Goal: Task Accomplishment & Management: Use online tool/utility

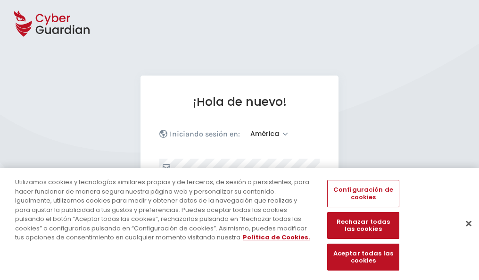
select select "América"
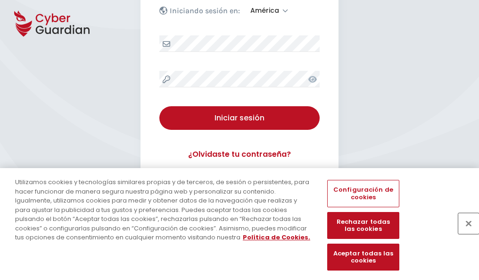
click at [464, 233] on button "Cerrar" at bounding box center [469, 223] width 21 height 21
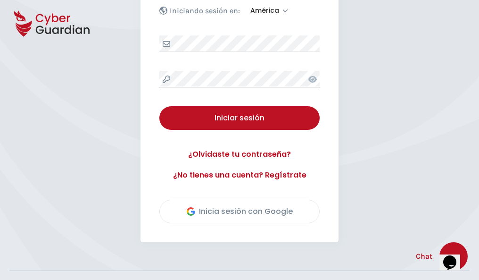
scroll to position [214, 0]
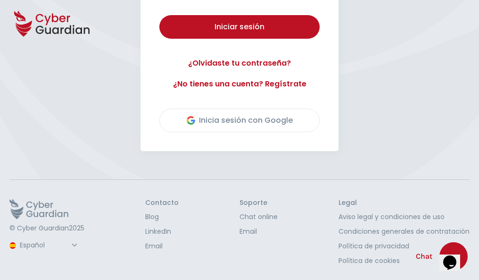
click at [160, 15] on button "Iniciar sesión" at bounding box center [240, 27] width 160 height 24
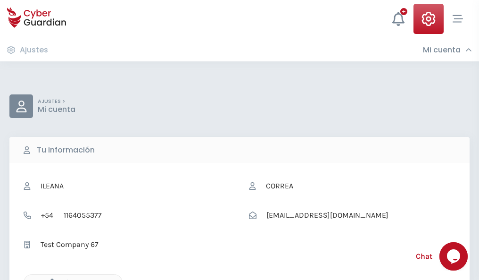
click at [50, 279] on icon "button" at bounding box center [50, 282] width 8 height 8
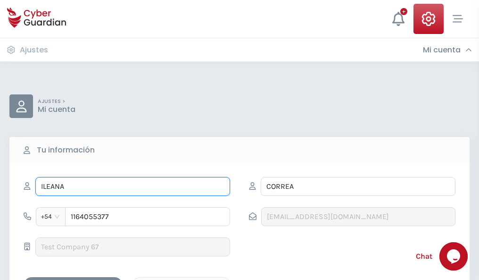
click at [133, 186] on input "ILEANA" at bounding box center [132, 186] width 195 height 19
type input "I"
type input "Lupe"
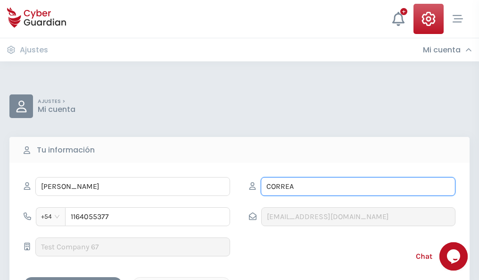
click at [358, 186] on input "CORREA" at bounding box center [358, 186] width 195 height 19
type input "C"
type input "Pavón"
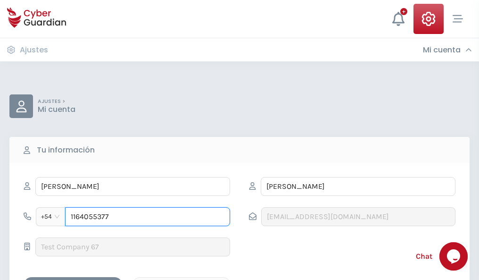
click at [148, 217] on input "1164055377" at bounding box center [147, 216] width 165 height 19
type input "1"
type input "4837172263"
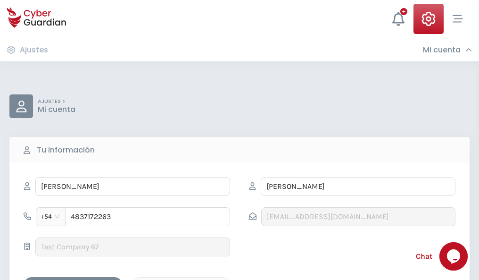
click at [182, 279] on div "Cancelar" at bounding box center [182, 285] width 84 height 12
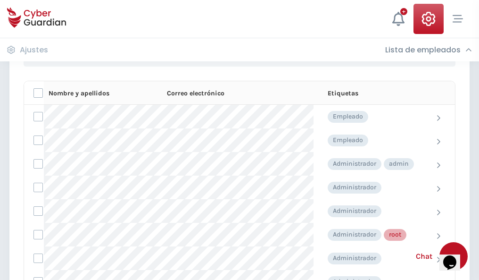
scroll to position [475, 0]
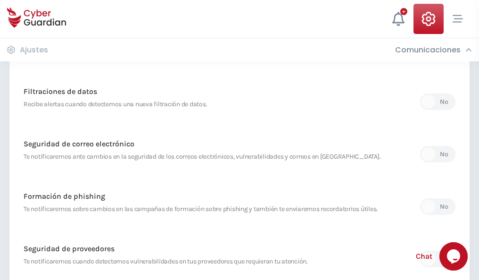
scroll to position [497, 0]
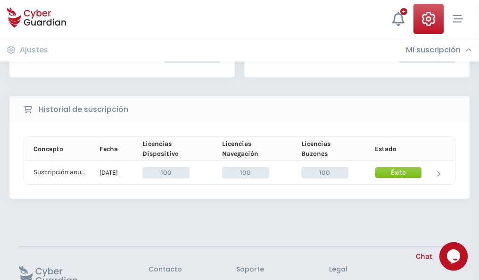
scroll to position [239, 0]
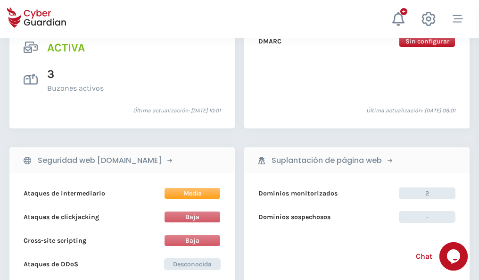
scroll to position [959, 0]
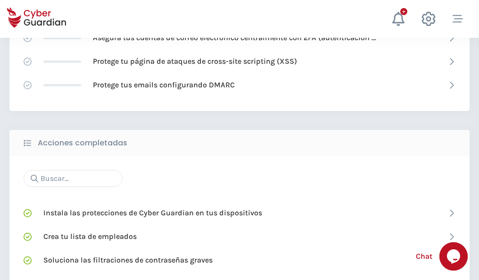
scroll to position [629, 0]
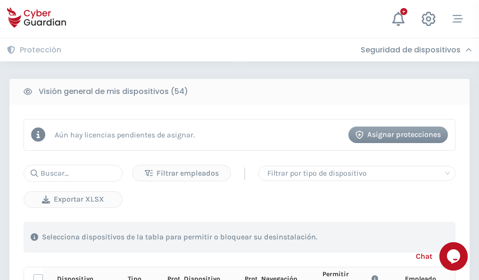
scroll to position [834, 0]
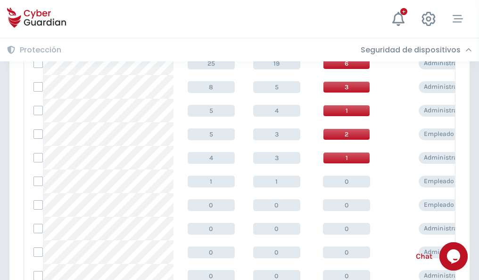
scroll to position [476, 0]
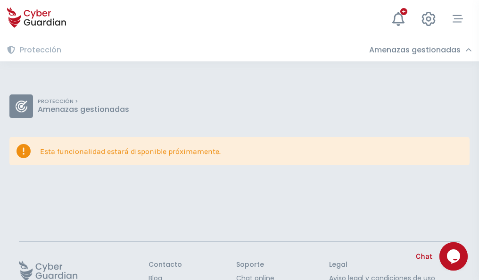
scroll to position [61, 0]
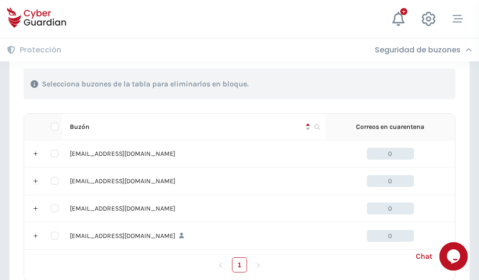
scroll to position [465, 0]
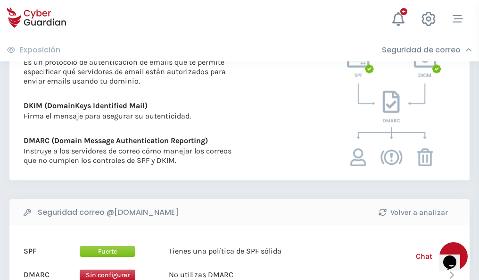
scroll to position [509, 0]
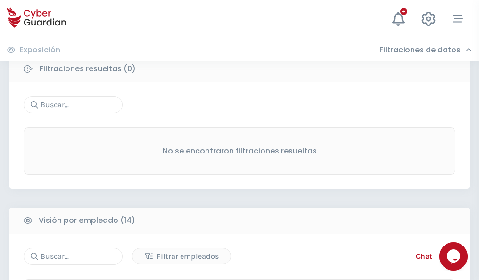
scroll to position [852, 0]
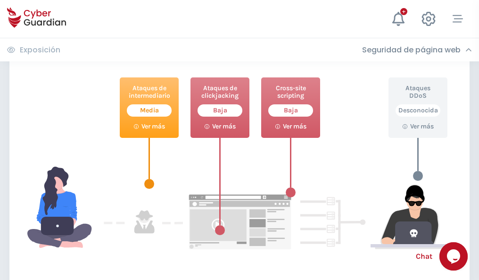
scroll to position [514, 0]
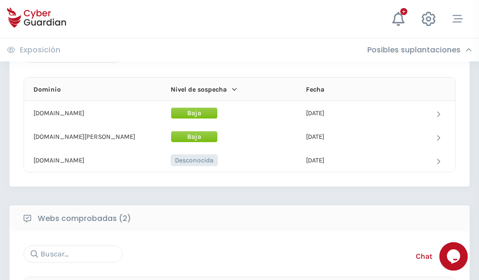
scroll to position [566, 0]
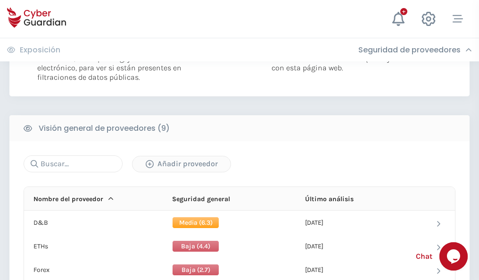
scroll to position [679, 0]
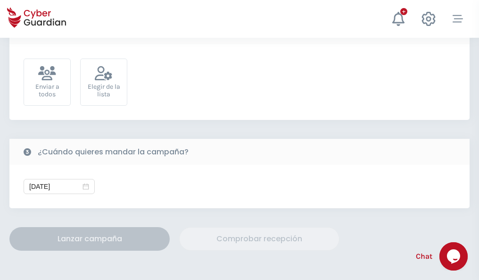
scroll to position [345, 0]
